Goal: Task Accomplishment & Management: Use online tool/utility

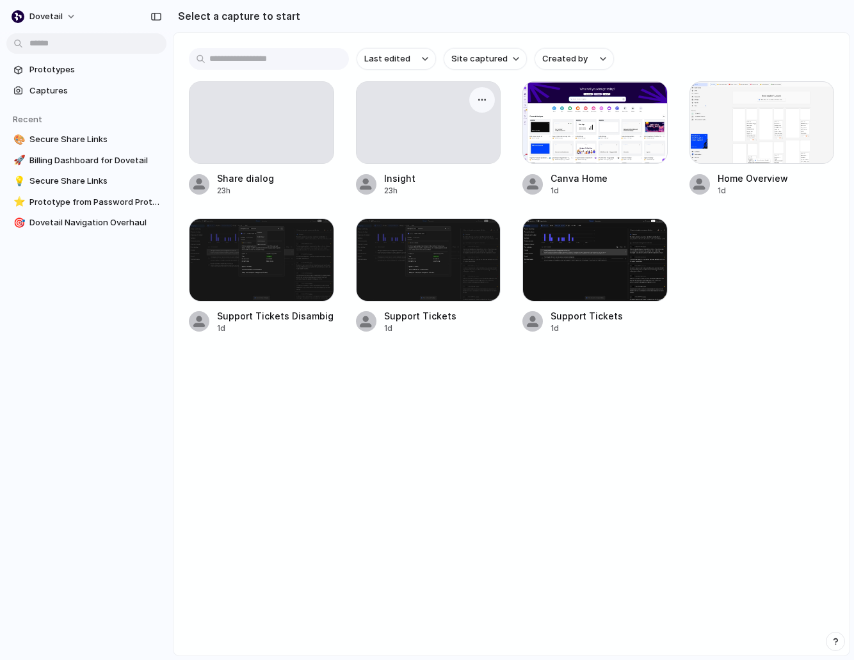
click at [415, 136] on div at bounding box center [428, 122] width 144 height 81
click at [751, 147] on div at bounding box center [761, 122] width 145 height 83
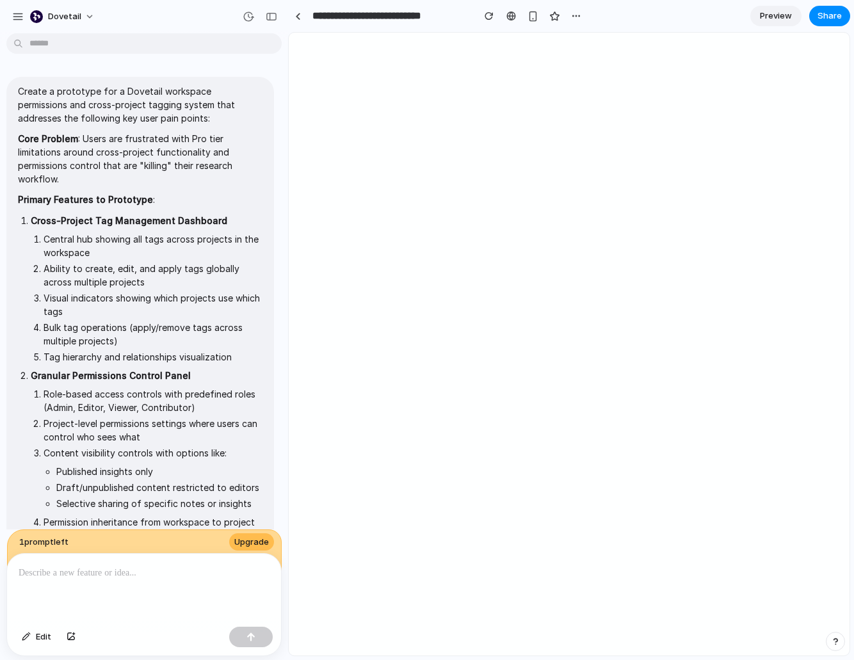
type input "**********"
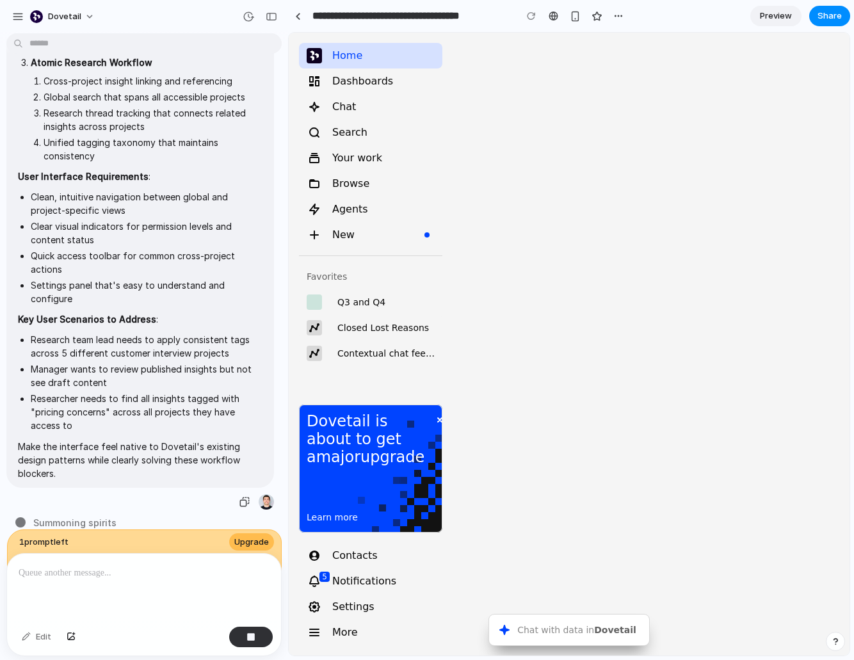
scroll to position [495, 0]
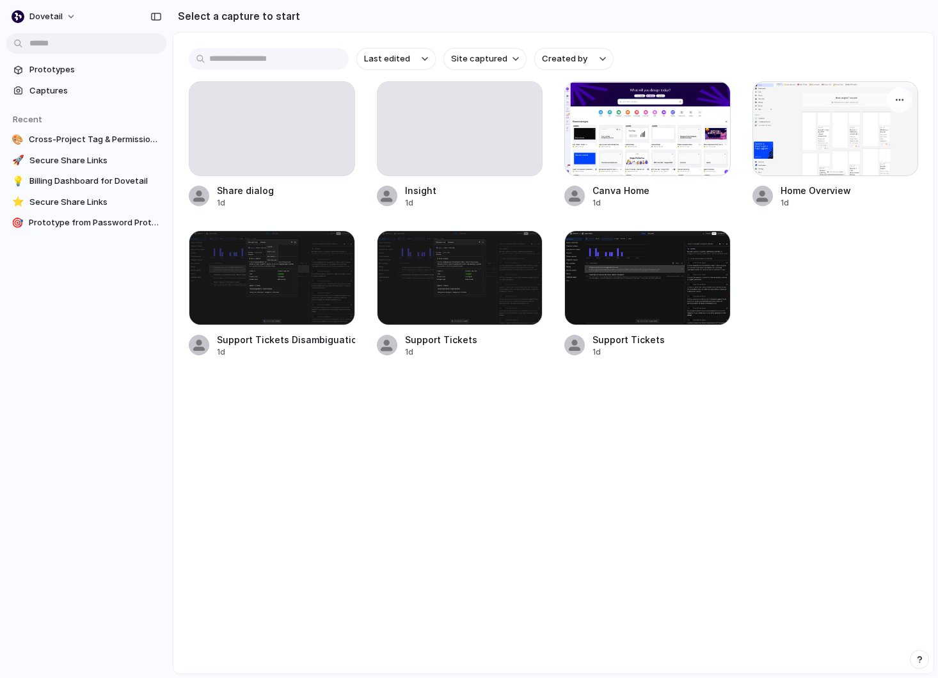
click at [847, 151] on div at bounding box center [835, 128] width 166 height 95
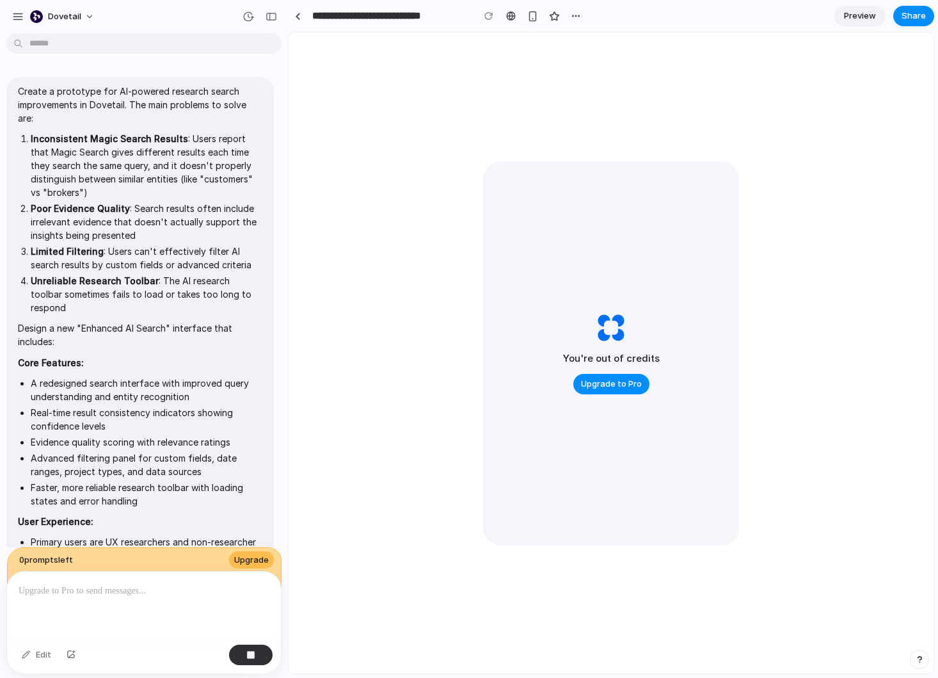
scroll to position [362, 0]
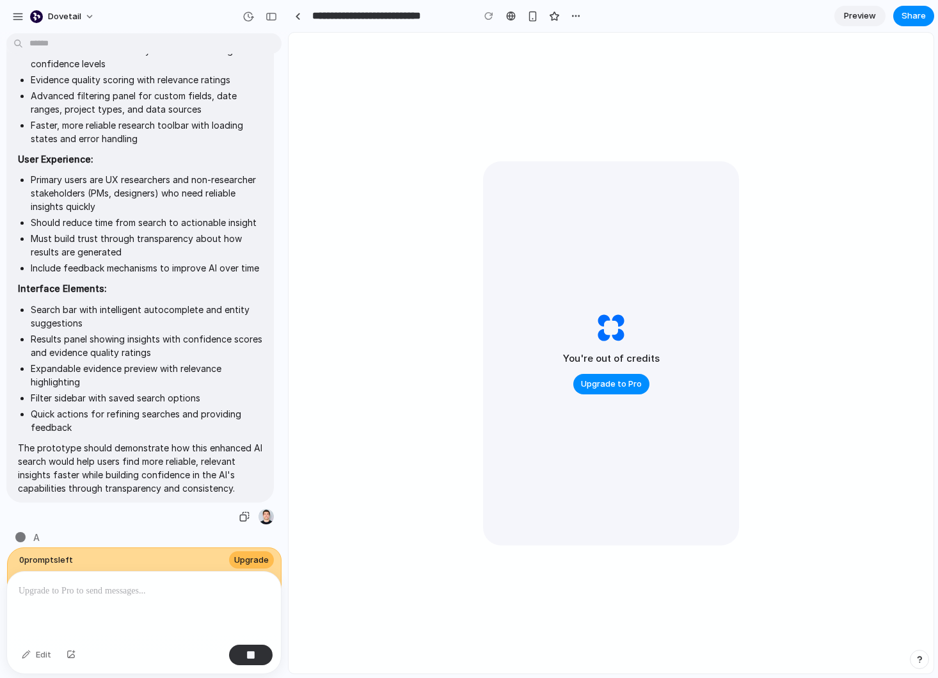
type input "**********"
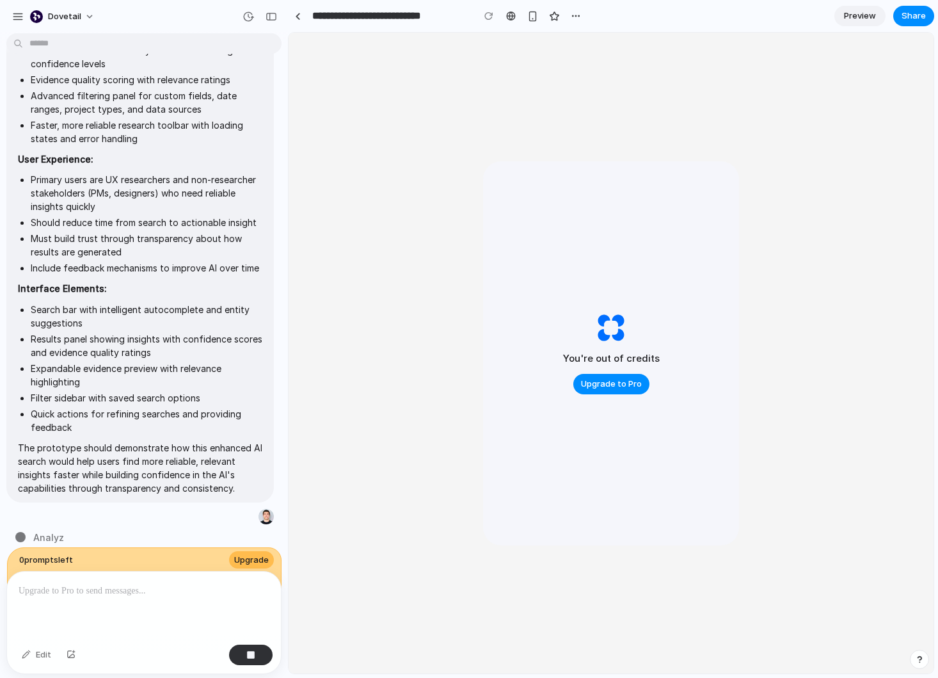
scroll to position [0, 0]
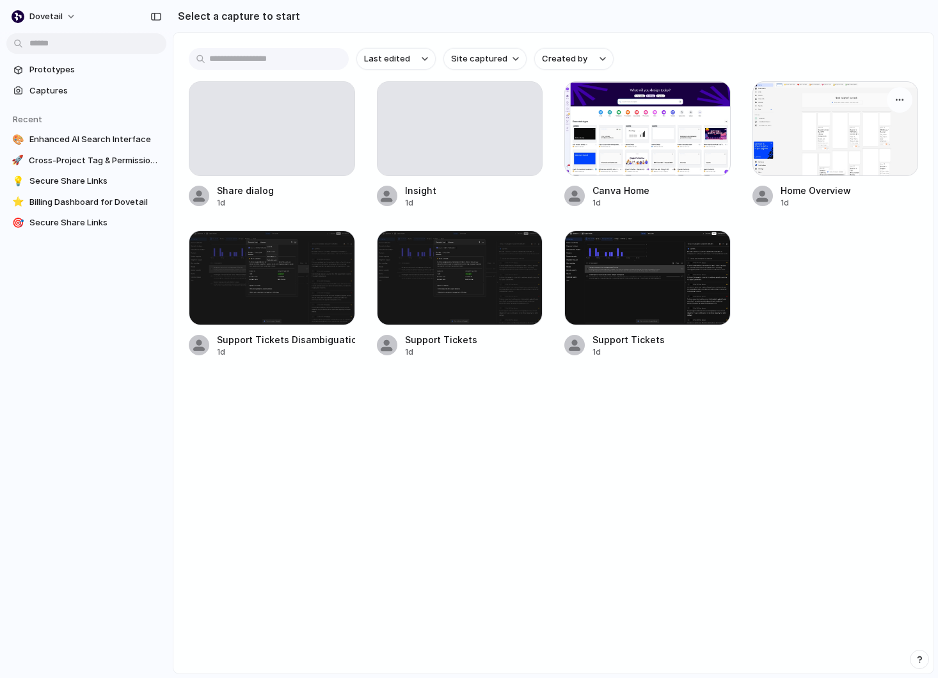
click at [798, 138] on div at bounding box center [835, 128] width 166 height 95
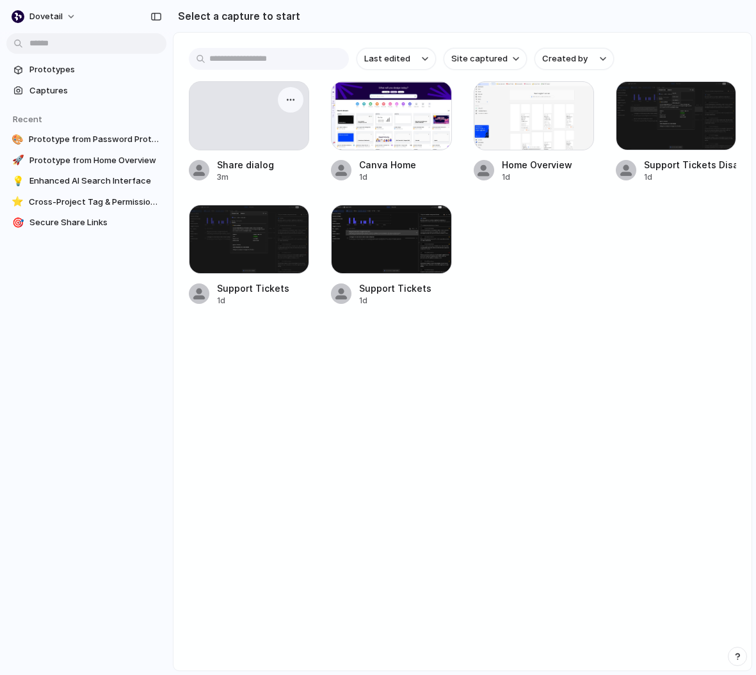
click at [249, 110] on div at bounding box center [248, 116] width 119 height 68
click at [548, 123] on div at bounding box center [533, 115] width 120 height 69
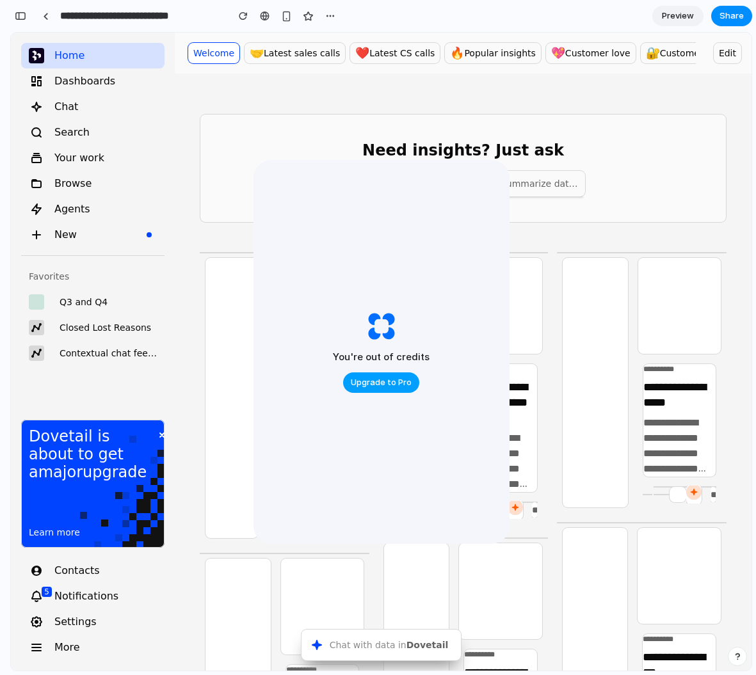
click at [387, 383] on span "Upgrade to Pro" at bounding box center [381, 382] width 61 height 13
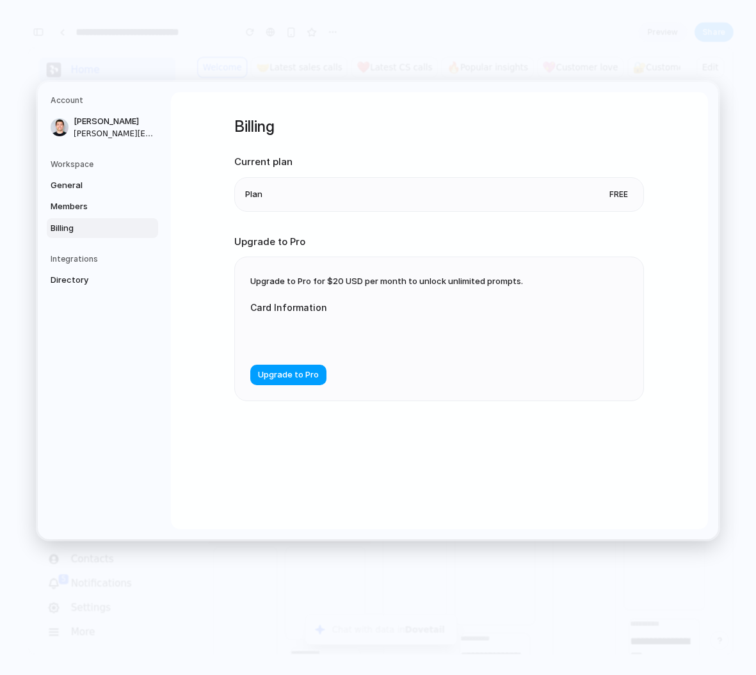
click at [271, 385] on button "Upgrade to Pro" at bounding box center [288, 375] width 76 height 20
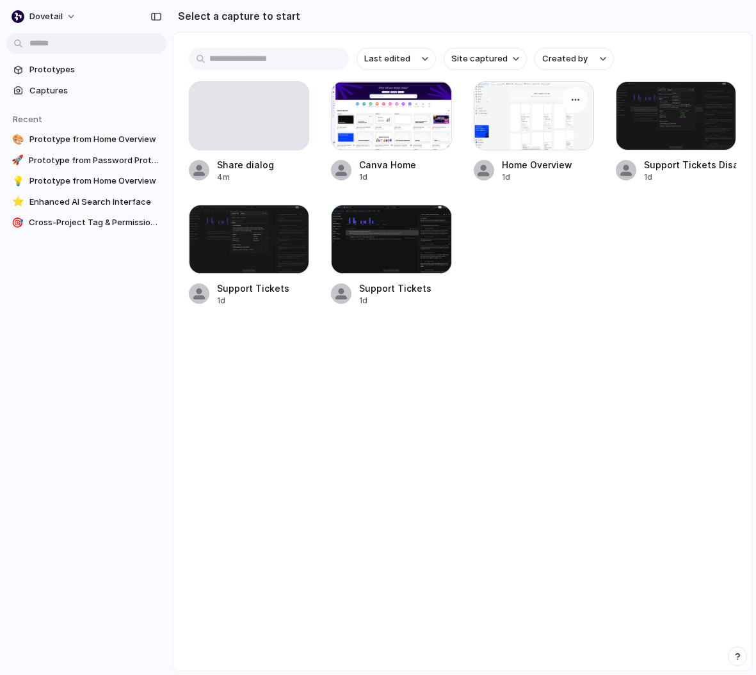
click at [544, 111] on div at bounding box center [533, 115] width 120 height 69
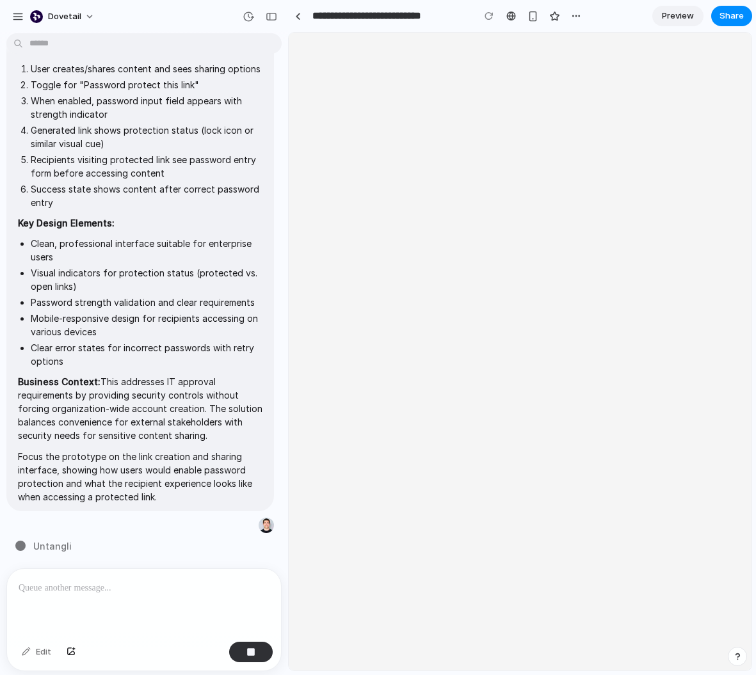
type input "**********"
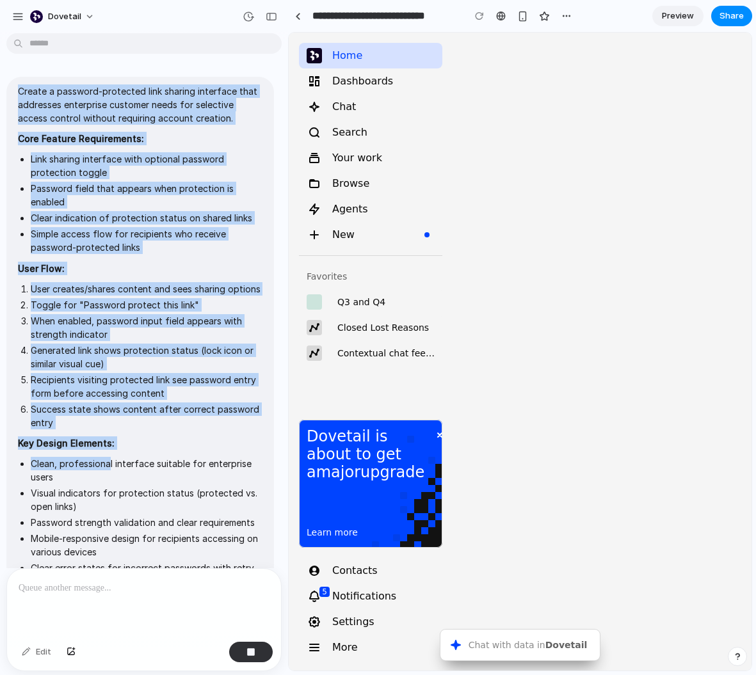
drag, startPoint x: 17, startPoint y: 88, endPoint x: 110, endPoint y: 463, distance: 386.9
click at [110, 463] on span "Create a password-protected link sharing interface that addresses enterprise cu…" at bounding box center [140, 403] width 244 height 639
click at [110, 463] on li "Clean, professional interface suitable for enterprise users" at bounding box center [147, 470] width 232 height 27
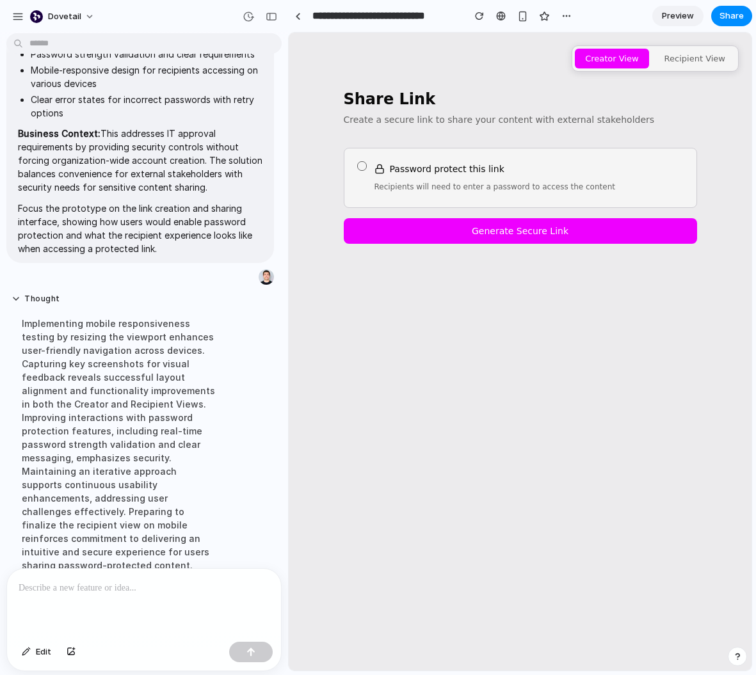
scroll to position [630, 0]
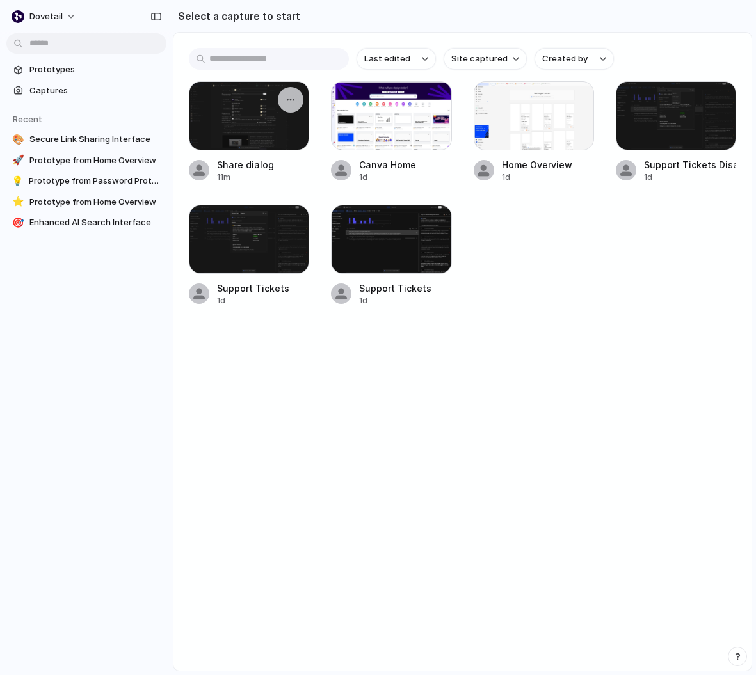
click at [244, 126] on div at bounding box center [249, 115] width 120 height 69
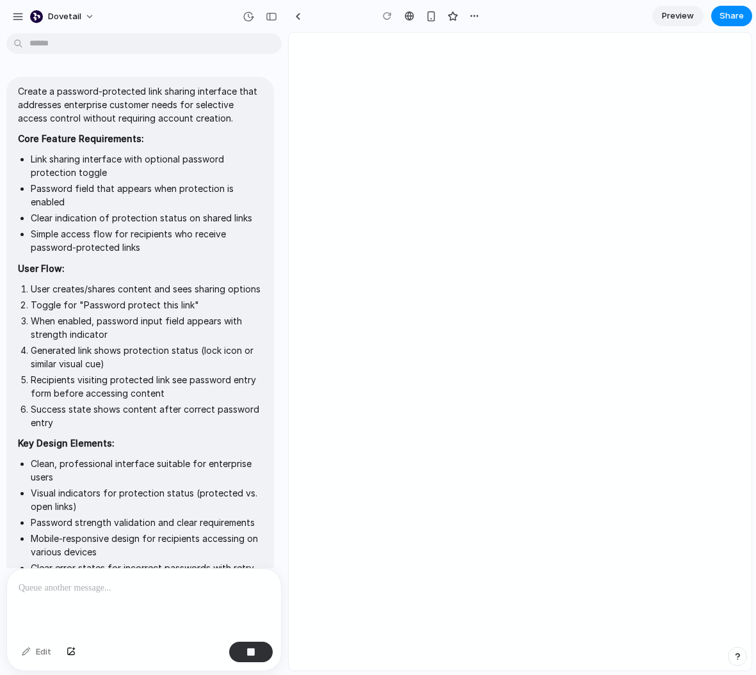
scroll to position [220, 0]
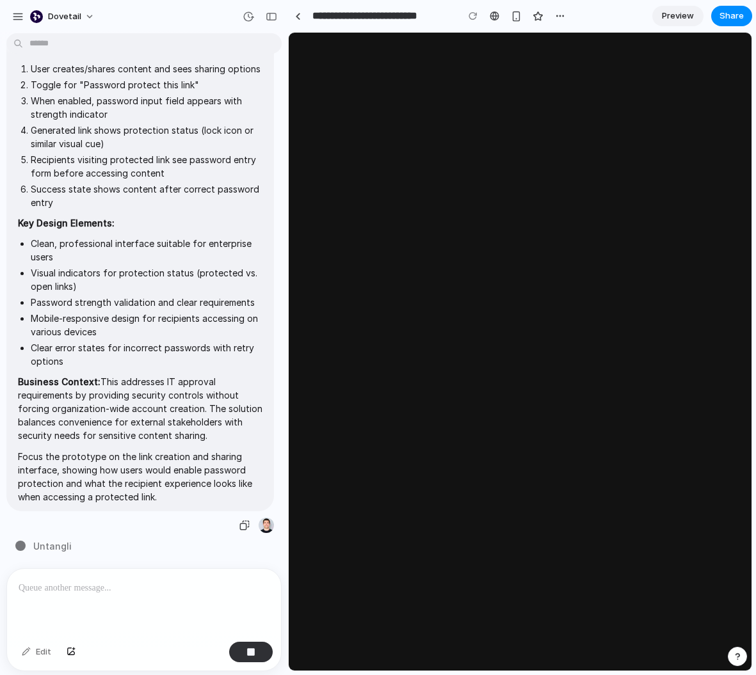
type input "**********"
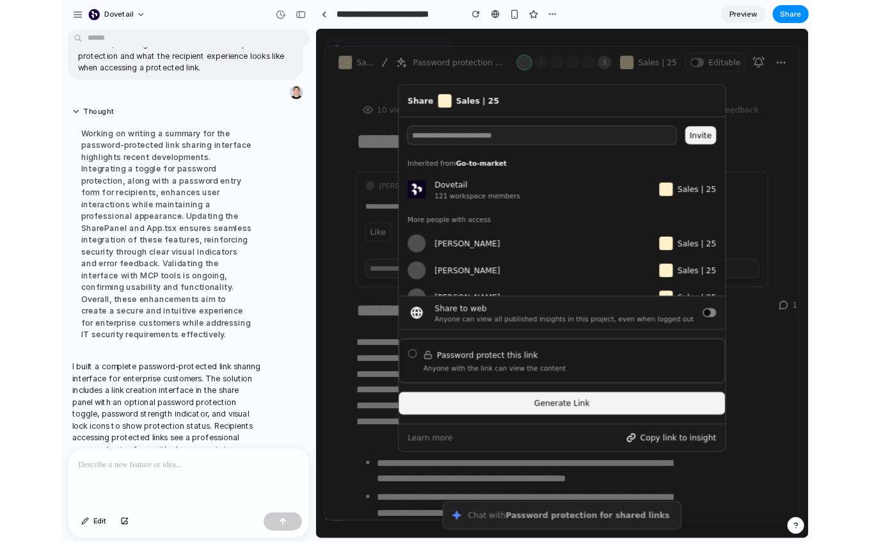
scroll to position [640, 0]
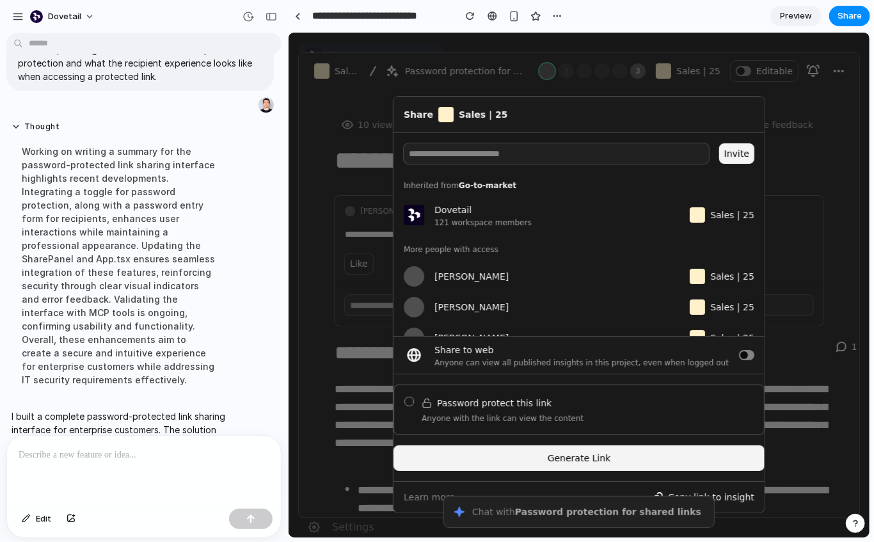
click at [407, 400] on div at bounding box center [409, 401] width 10 height 10
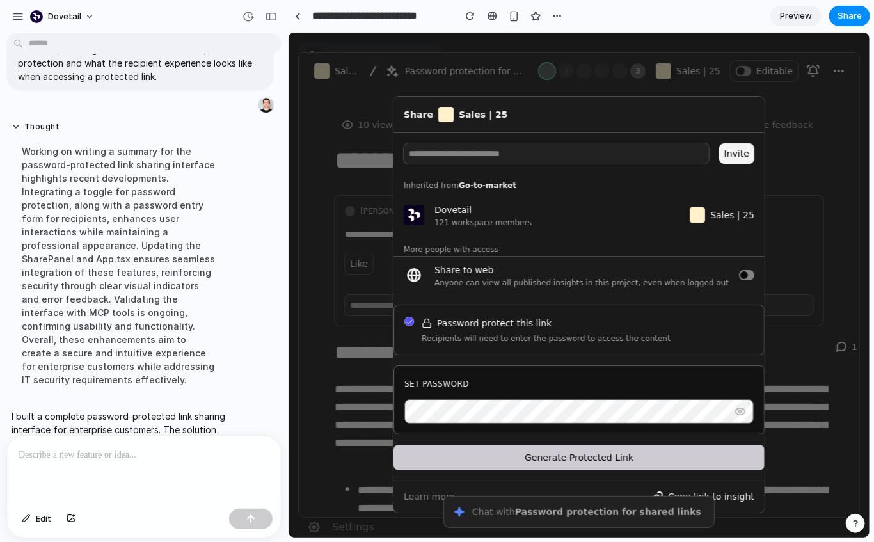
click at [409, 320] on icon at bounding box center [409, 321] width 6 height 6
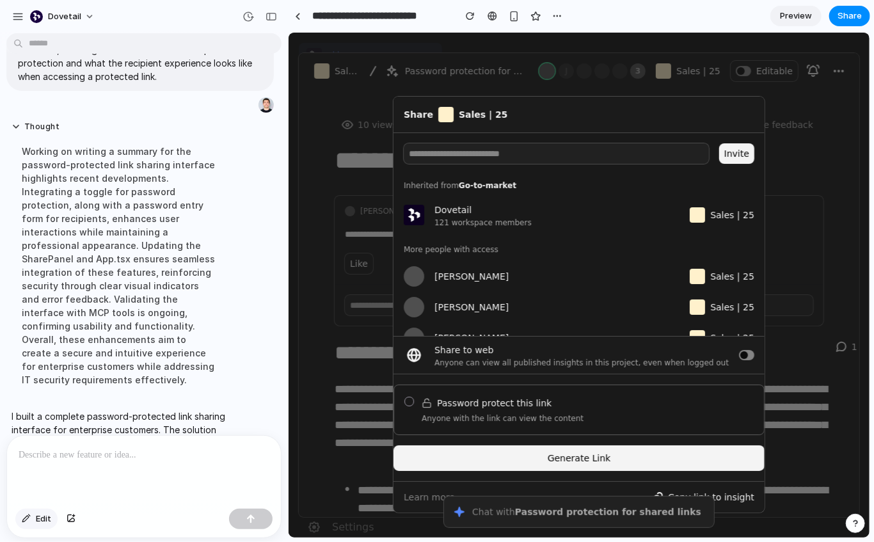
click at [35, 522] on button "Edit" at bounding box center [36, 519] width 42 height 20
click at [103, 463] on div at bounding box center [144, 470] width 274 height 68
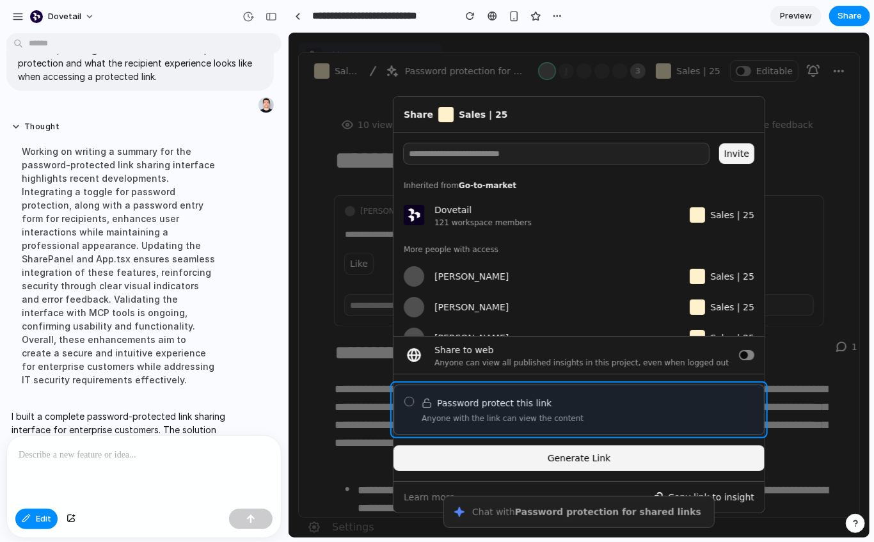
click at [498, 392] on div at bounding box center [579, 285] width 581 height 505
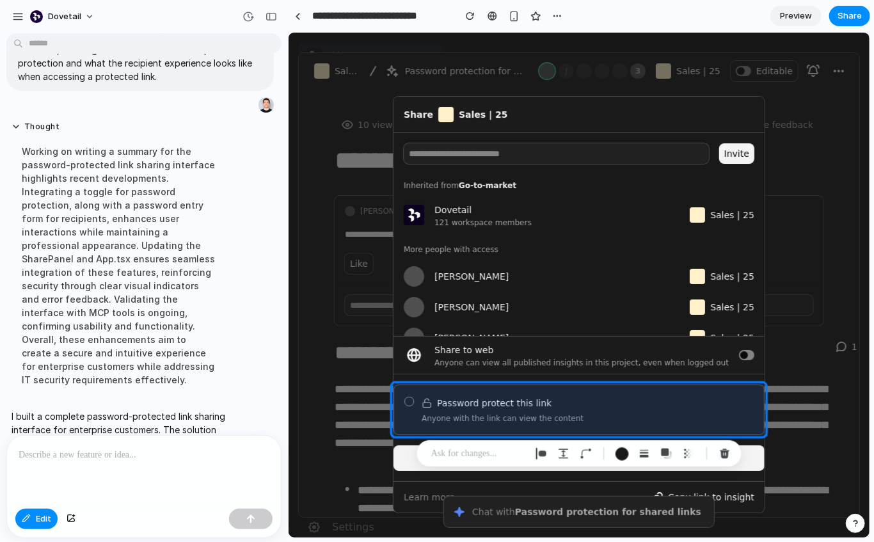
click at [142, 447] on p at bounding box center [144, 454] width 251 height 15
click at [587, 452] on div "button" at bounding box center [586, 454] width 12 height 12
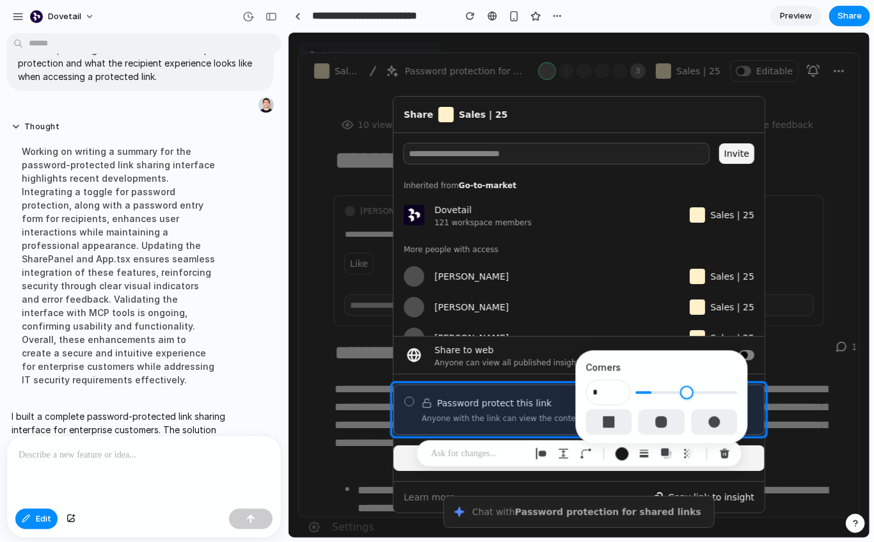
type input "*"
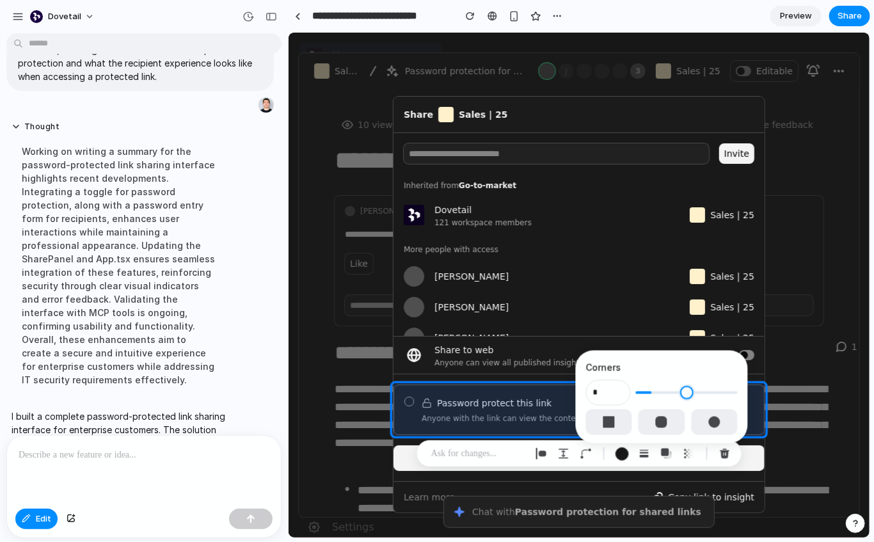
type input "*"
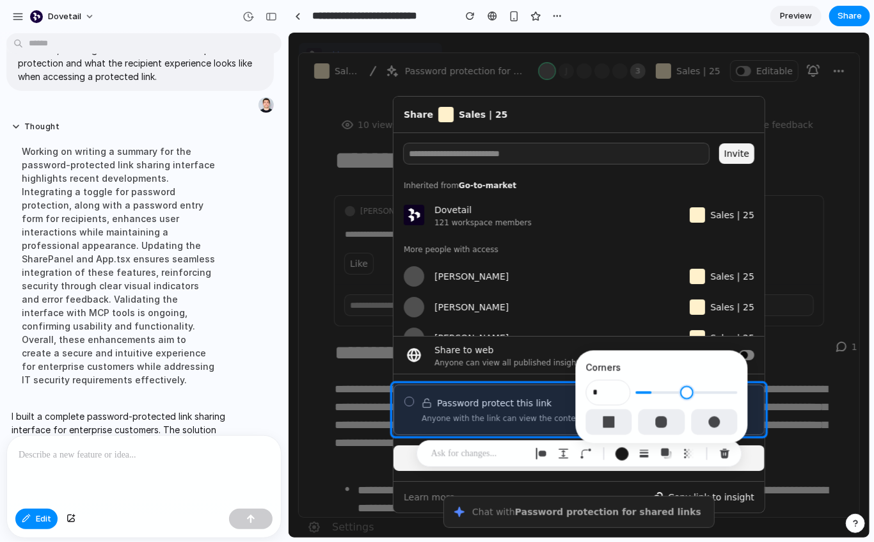
type input "*"
drag, startPoint x: 652, startPoint y: 396, endPoint x: 603, endPoint y: 396, distance: 48.6
type input "*"
click at [636, 396] on input "range" at bounding box center [687, 392] width 102 height 13
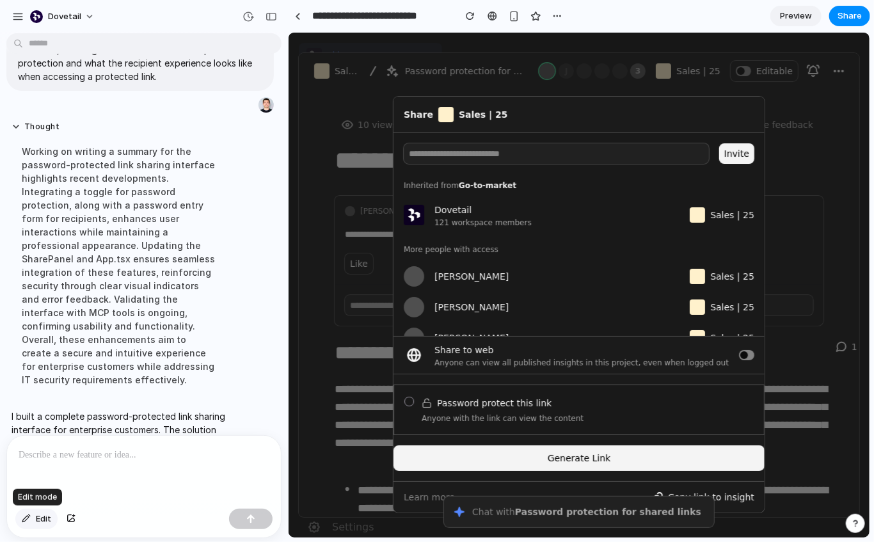
click at [38, 520] on span "Edit" at bounding box center [43, 519] width 15 height 13
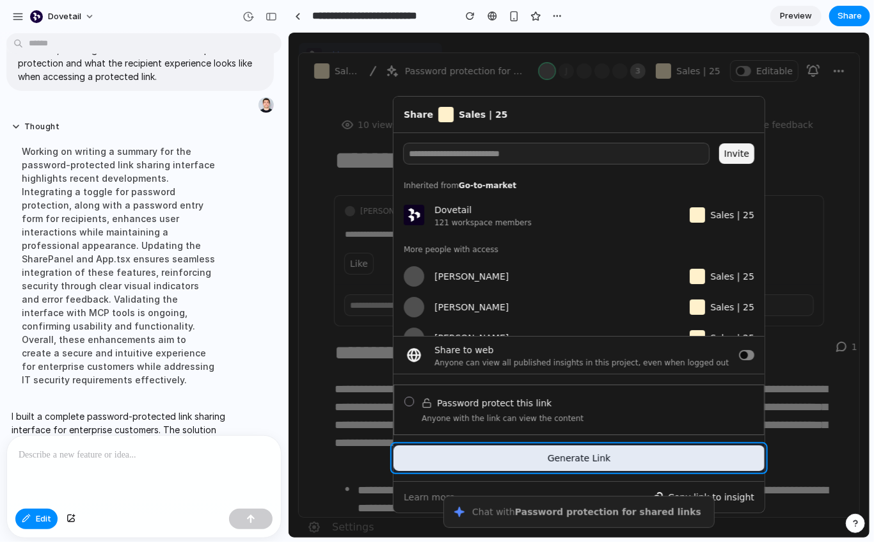
click at [473, 456] on div at bounding box center [579, 285] width 581 height 505
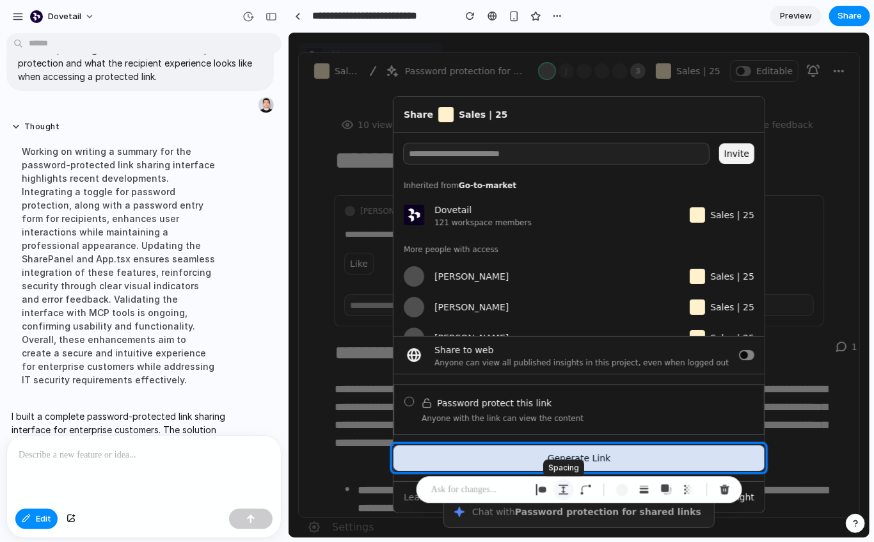
click at [564, 493] on div "button" at bounding box center [564, 490] width 12 height 12
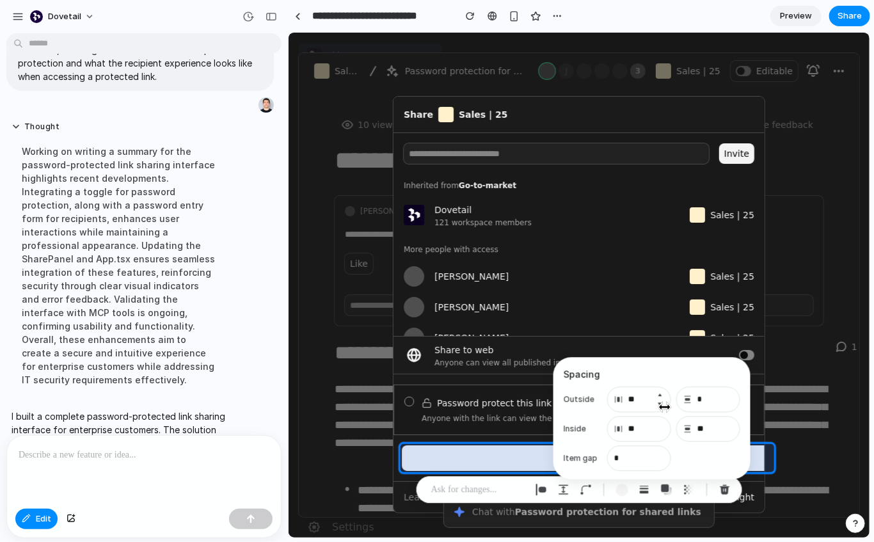
type input "**"
click at [630, 401] on input "**" at bounding box center [639, 399] width 64 height 26
type input "*"
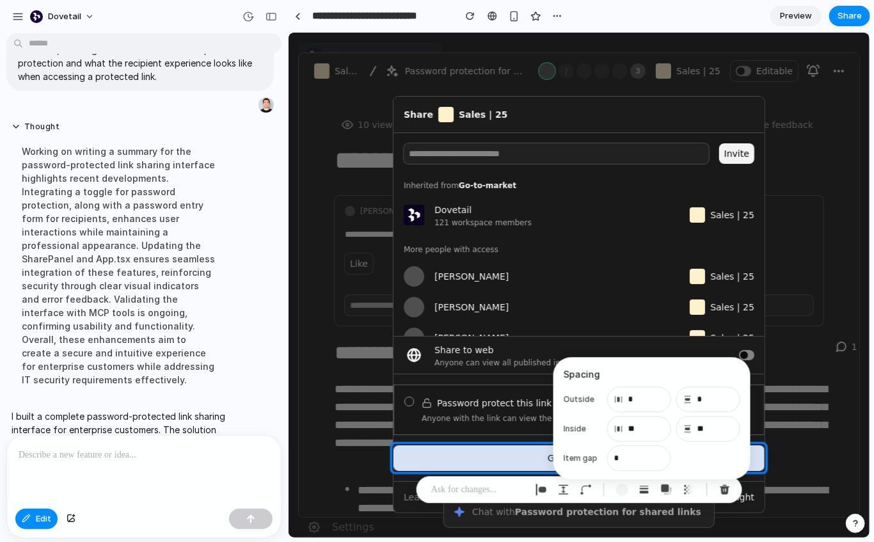
click at [179, 447] on div at bounding box center [144, 470] width 274 height 68
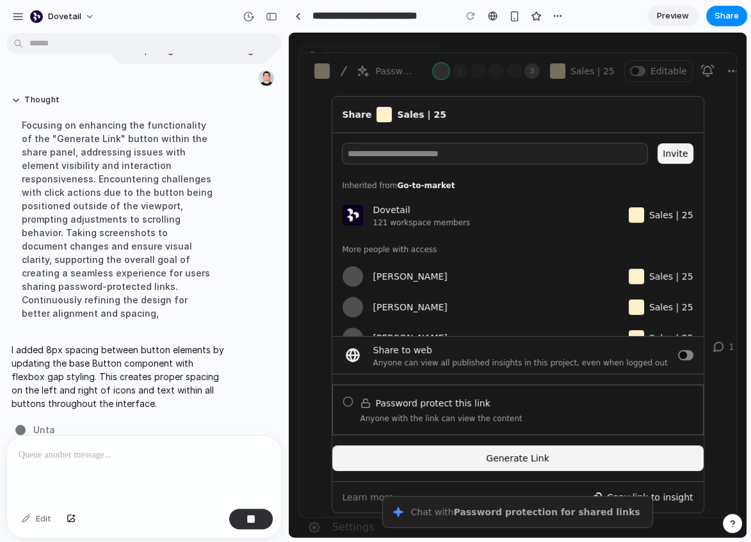
scroll to position [935, 0]
